Goal: Navigation & Orientation: Find specific page/section

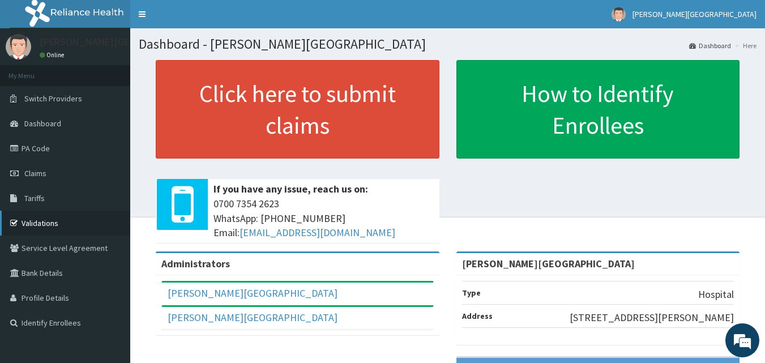
click at [48, 225] on link "Validations" at bounding box center [65, 223] width 130 height 25
click at [38, 177] on span "Claims" at bounding box center [35, 173] width 22 height 10
